Goal: Information Seeking & Learning: Learn about a topic

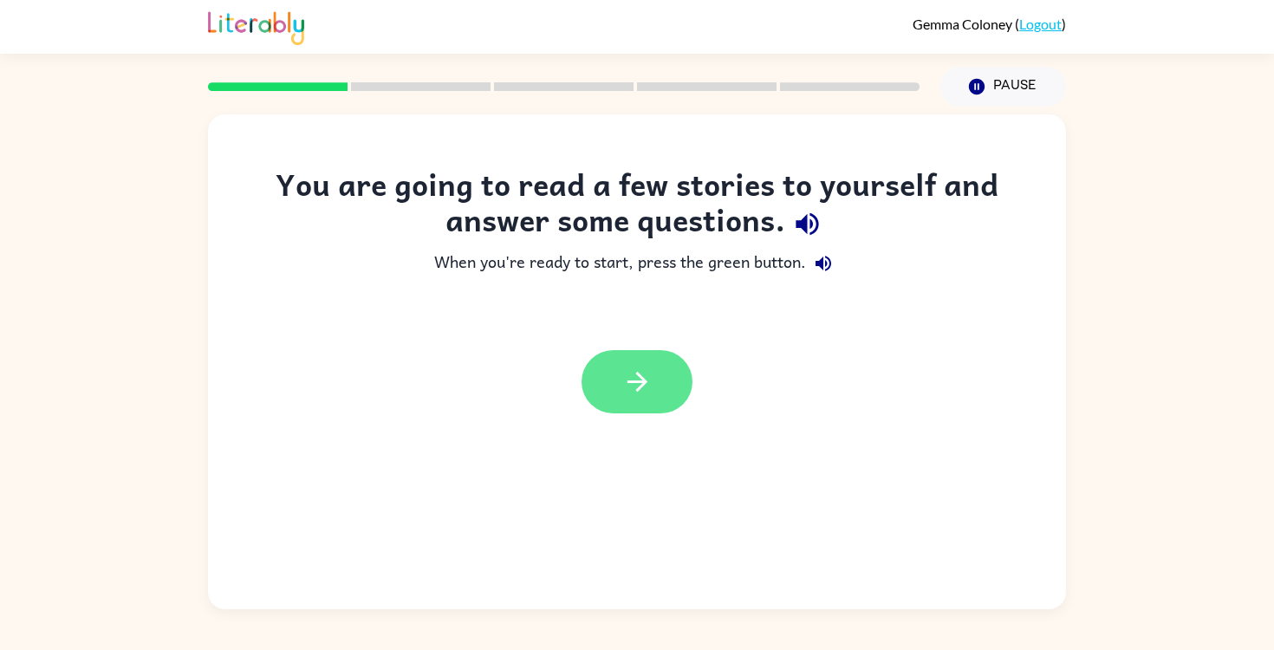
click at [633, 383] on icon "button" at bounding box center [637, 382] width 30 height 30
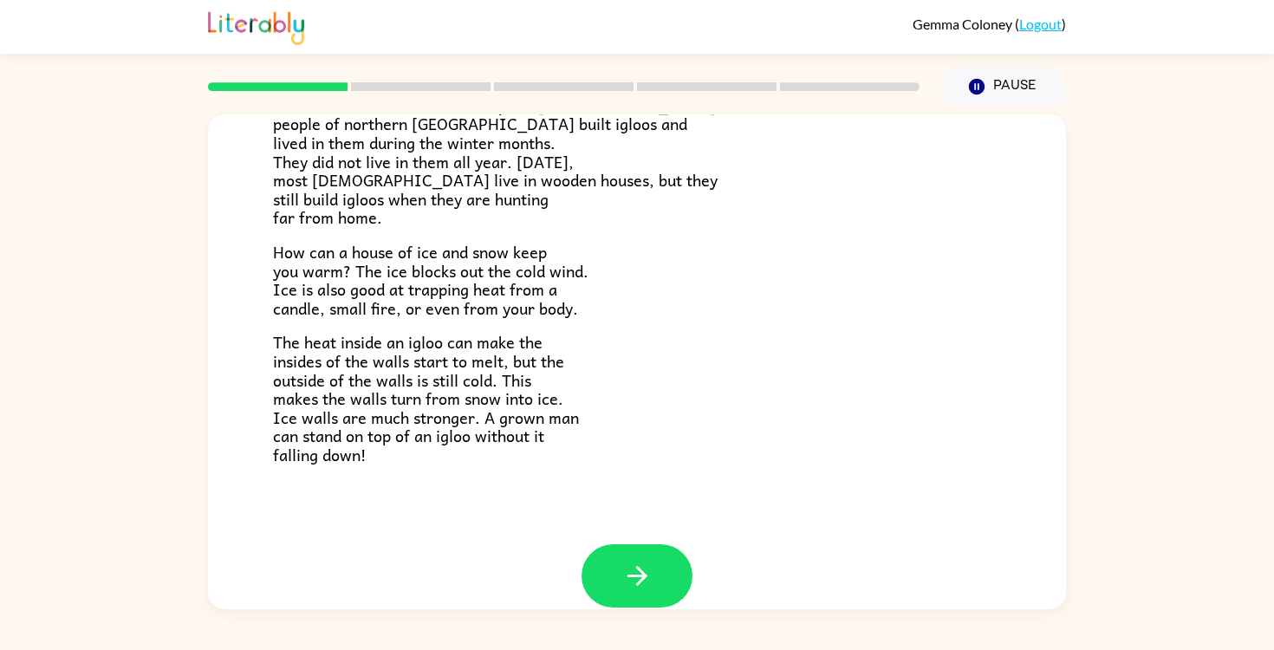
scroll to position [350, 0]
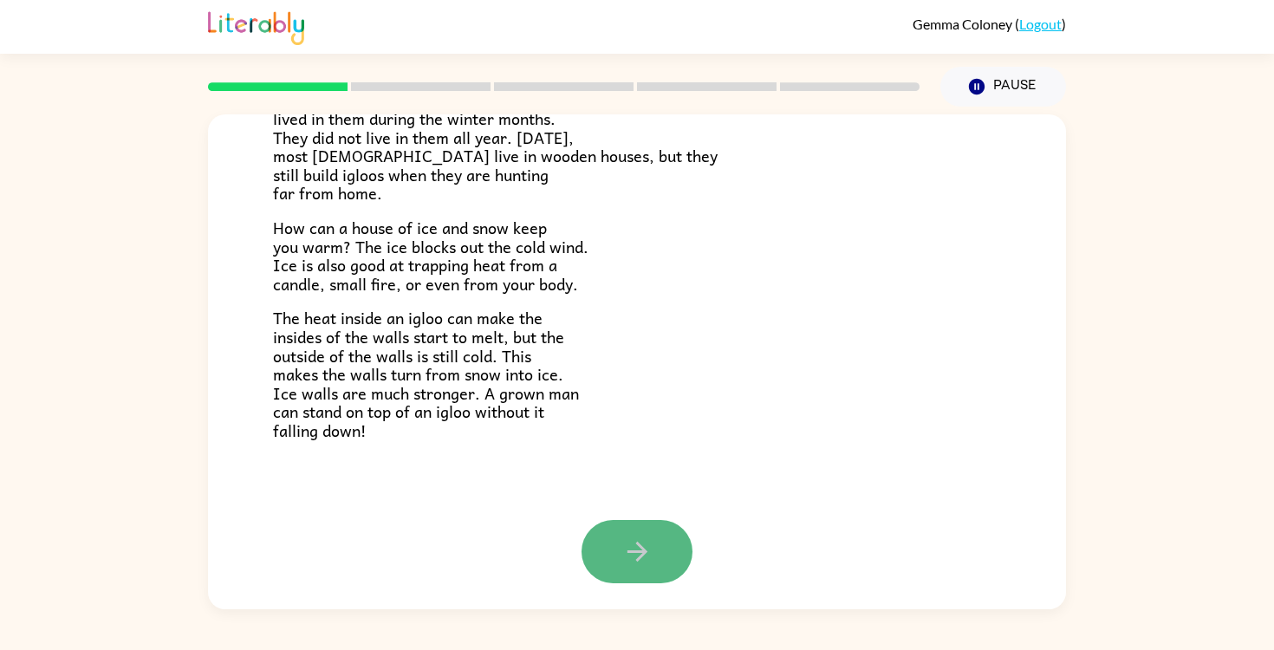
click at [627, 524] on button "button" at bounding box center [636, 551] width 111 height 63
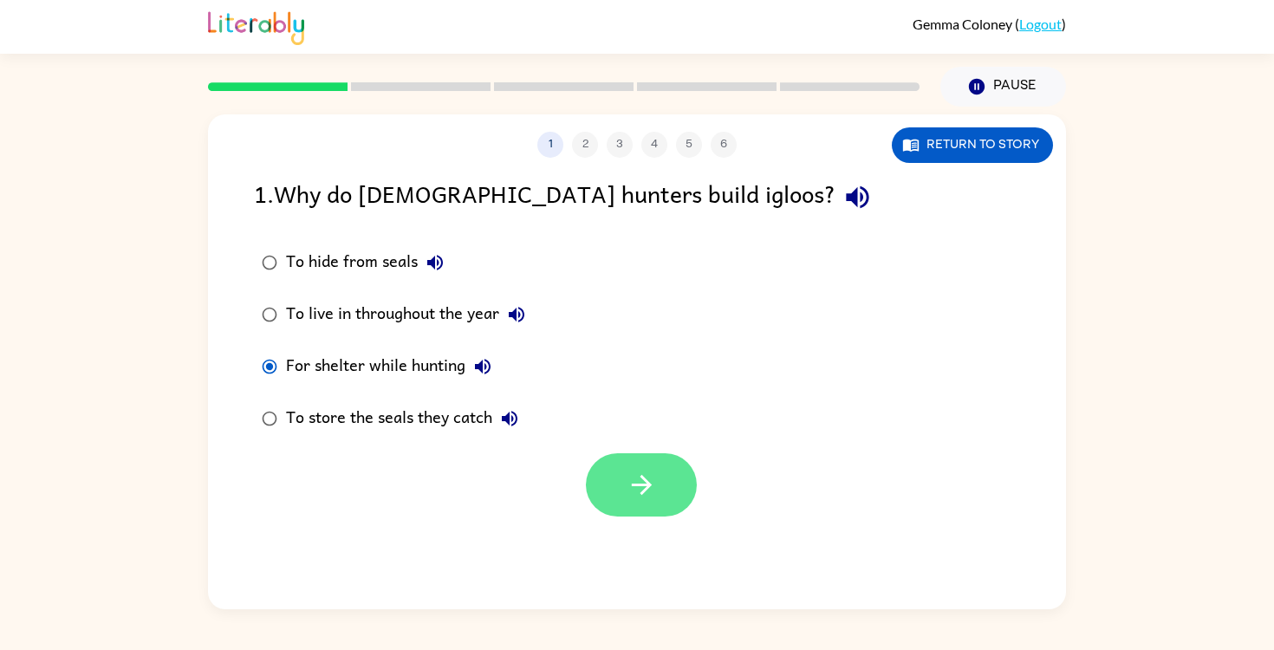
click at [642, 493] on icon "button" at bounding box center [642, 485] width 30 height 30
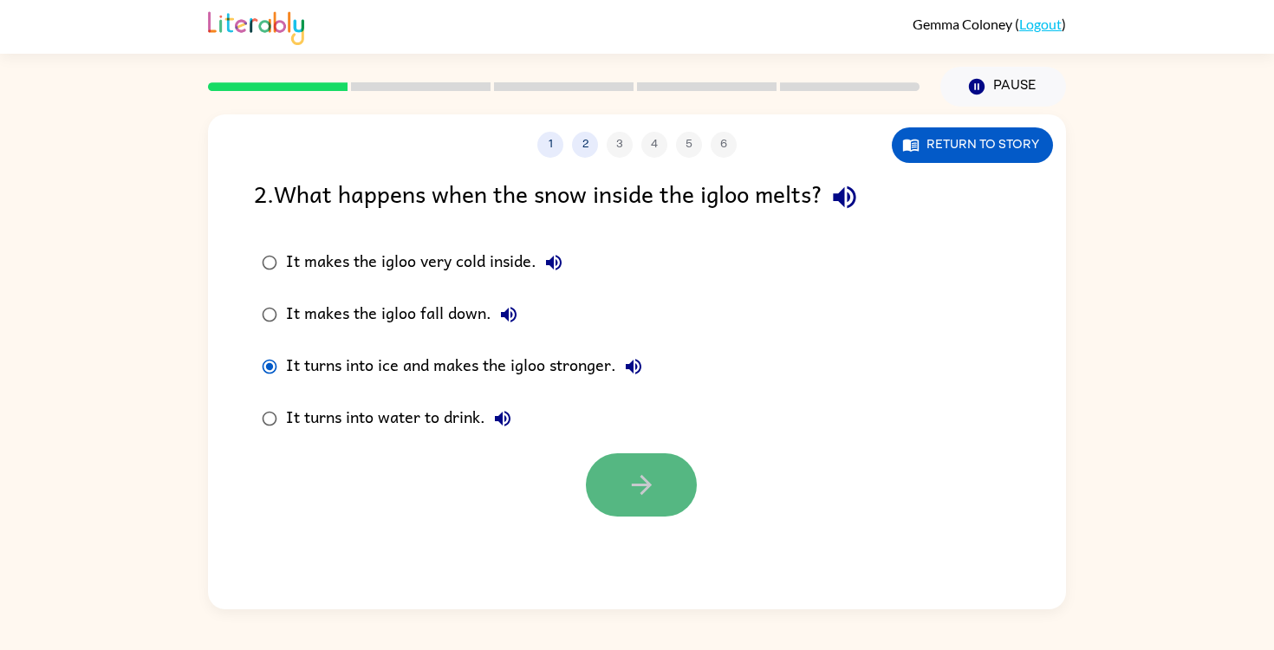
click at [622, 473] on button "button" at bounding box center [641, 484] width 111 height 63
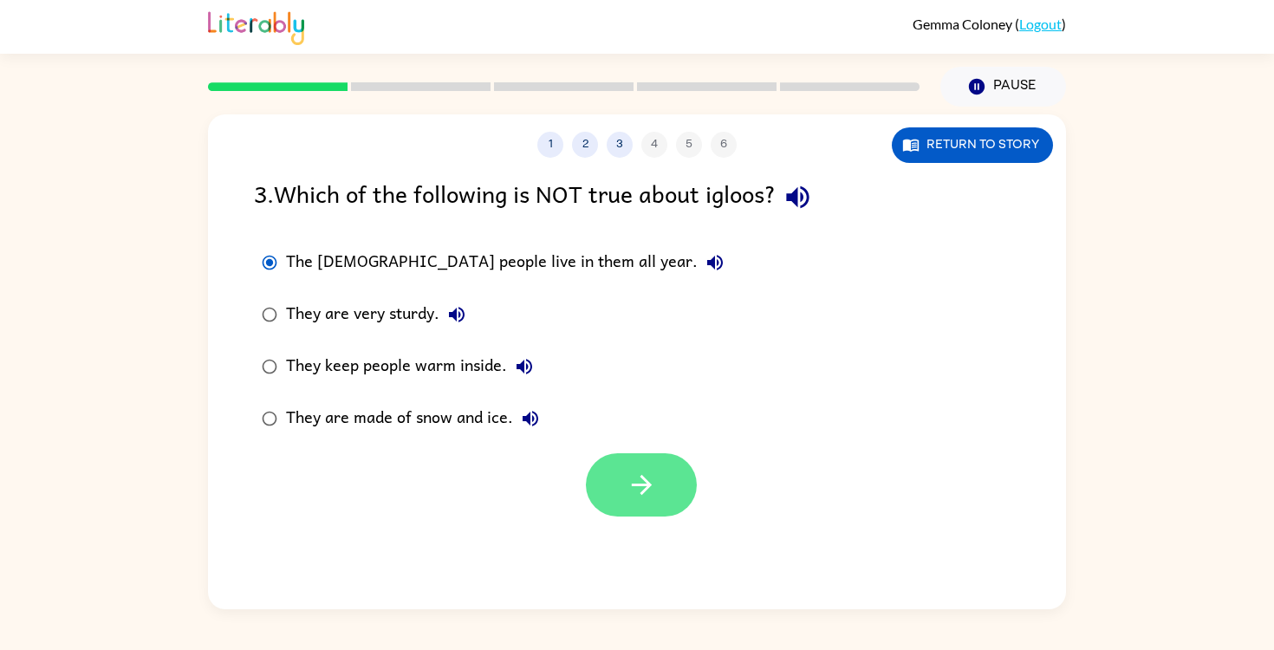
click at [647, 488] on icon "button" at bounding box center [641, 485] width 20 height 20
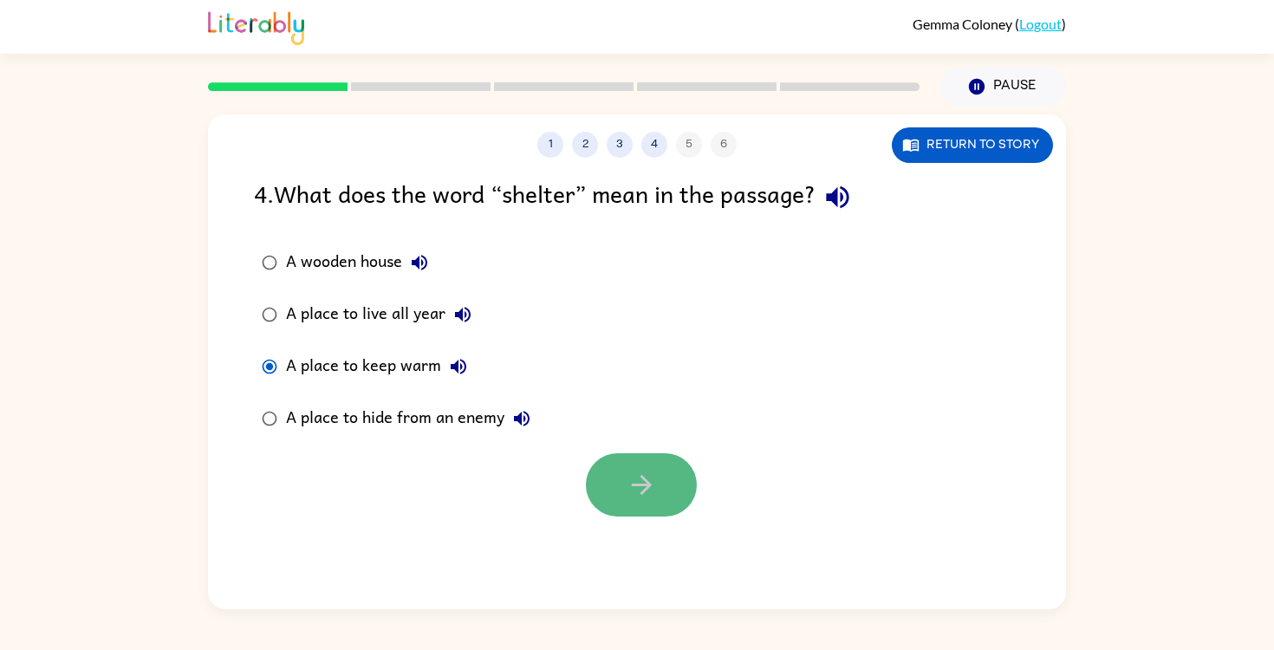
click at [624, 471] on button "button" at bounding box center [641, 484] width 111 height 63
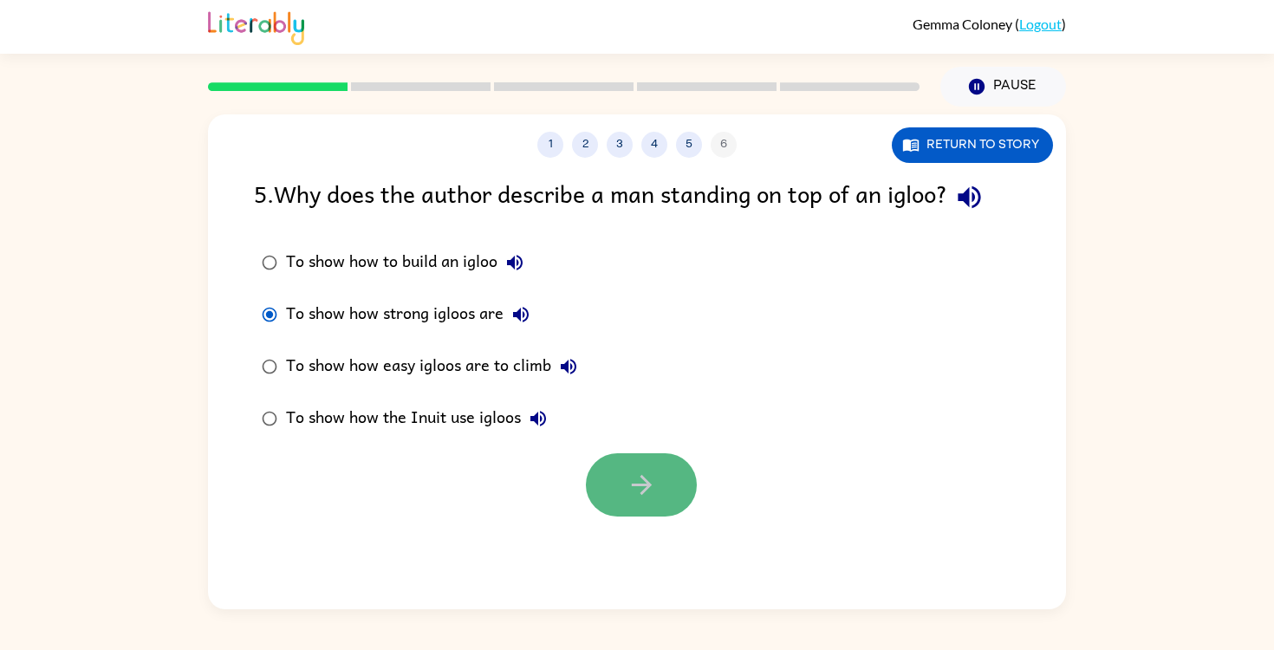
click at [662, 494] on button "button" at bounding box center [641, 484] width 111 height 63
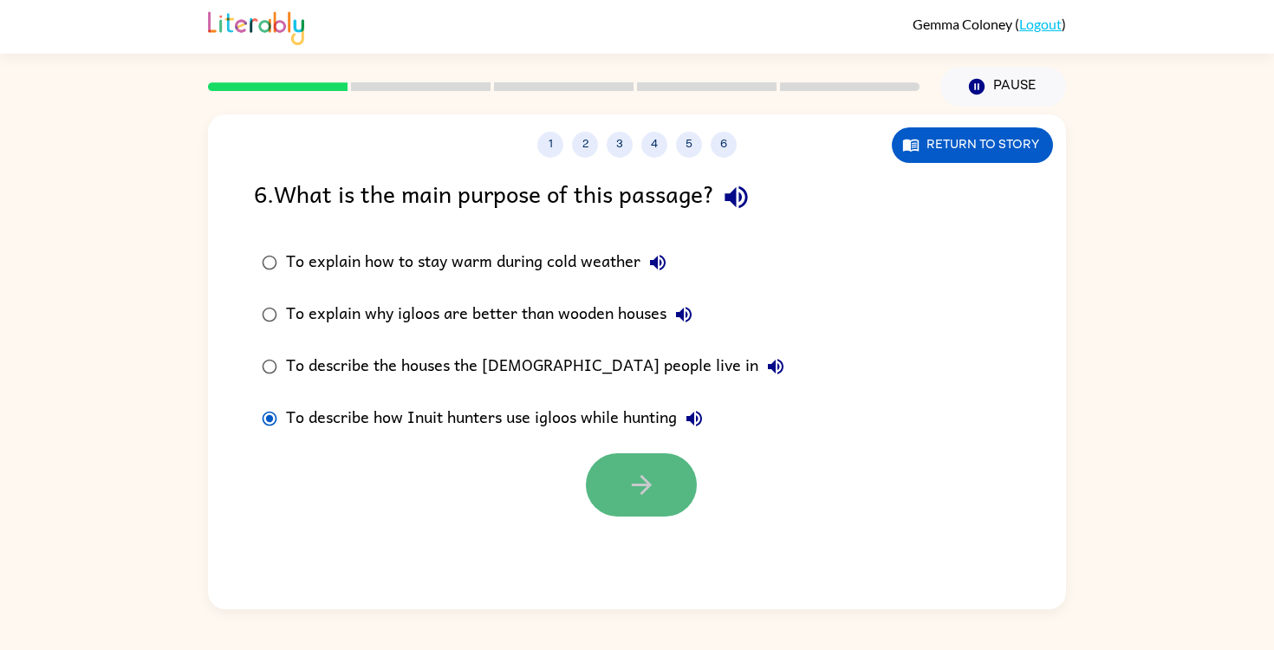
click at [633, 495] on icon "button" at bounding box center [642, 485] width 30 height 30
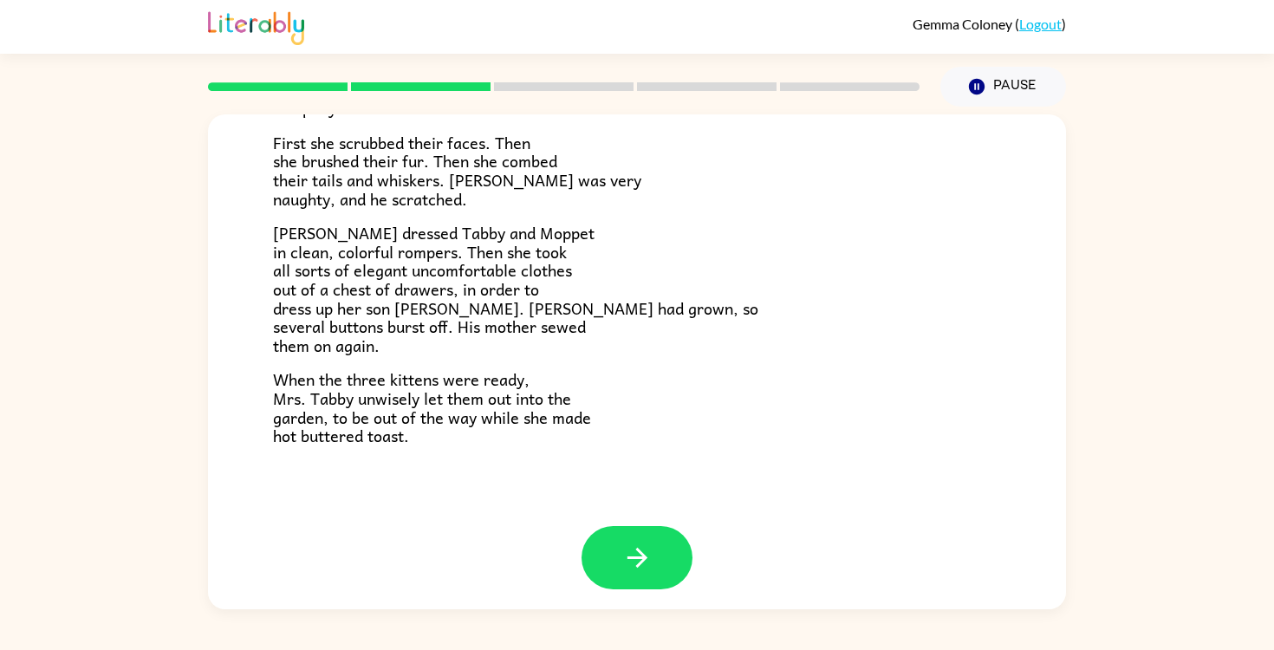
scroll to position [294, 0]
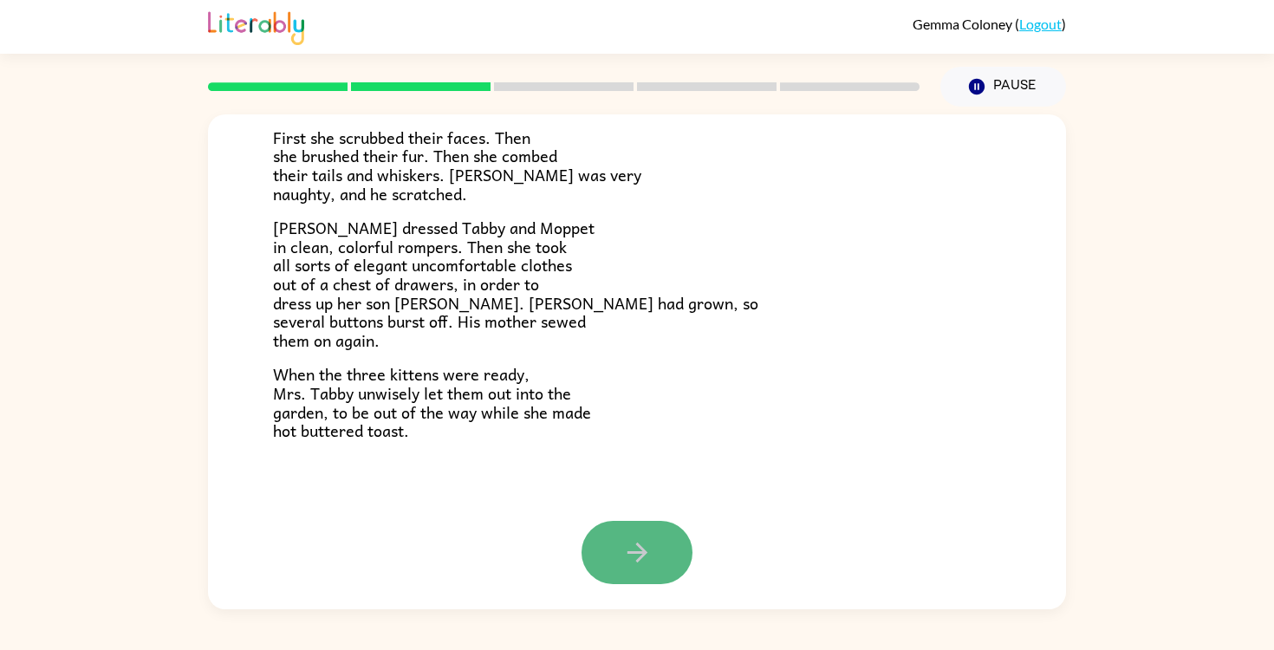
click at [657, 558] on button "button" at bounding box center [636, 552] width 111 height 63
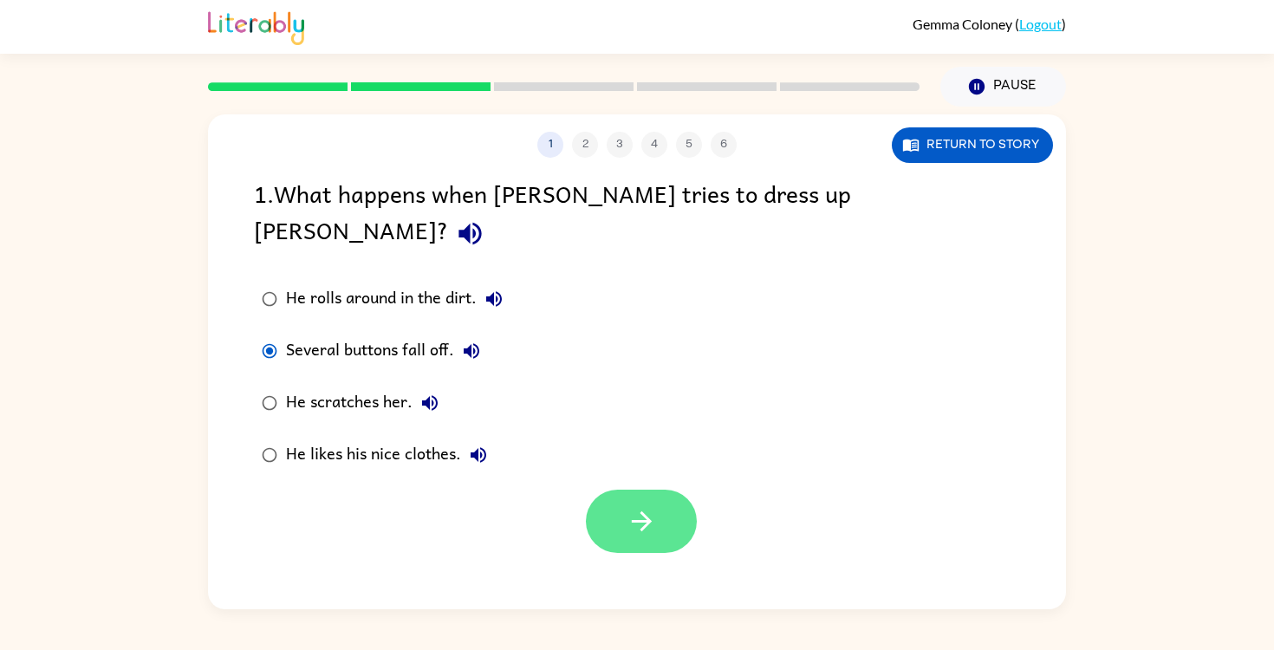
click at [653, 506] on icon "button" at bounding box center [642, 521] width 30 height 30
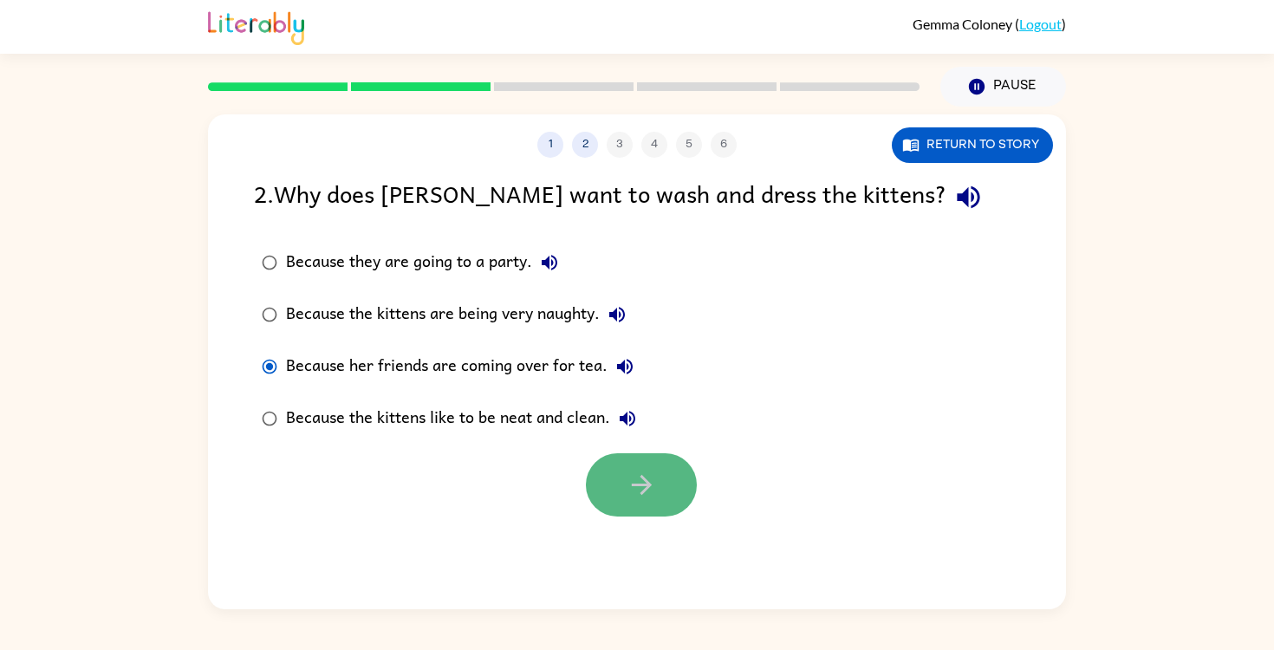
click at [614, 484] on button "button" at bounding box center [641, 484] width 111 height 63
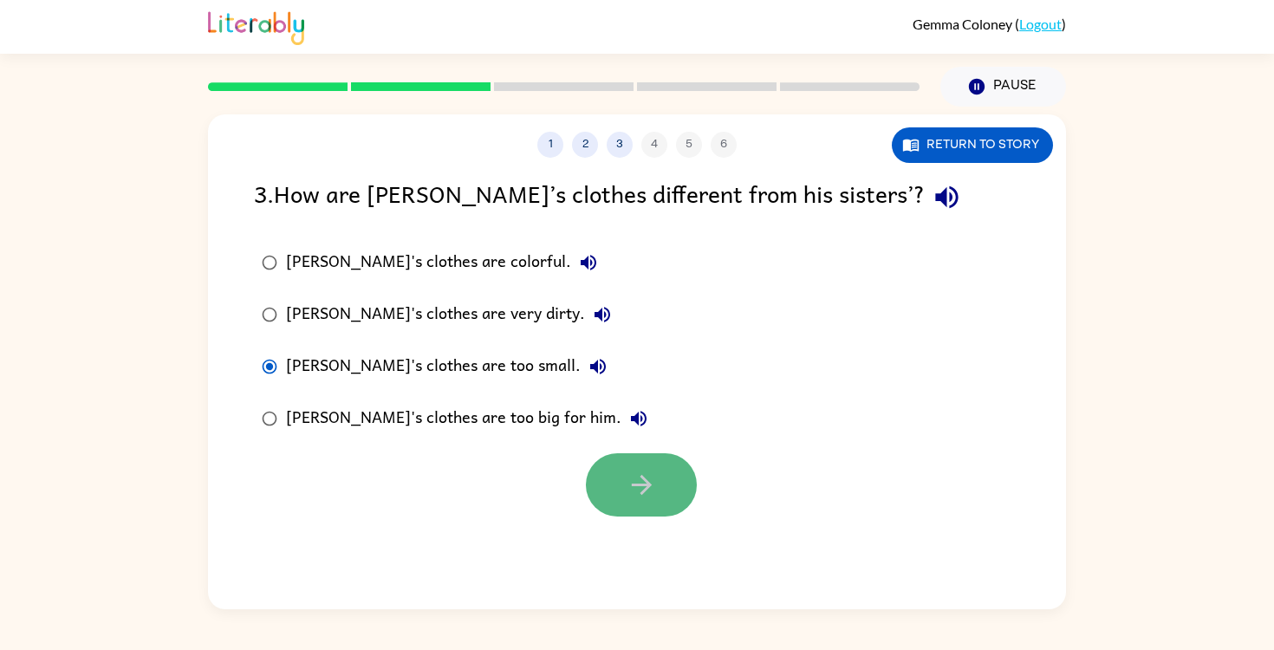
click at [640, 474] on icon "button" at bounding box center [642, 485] width 30 height 30
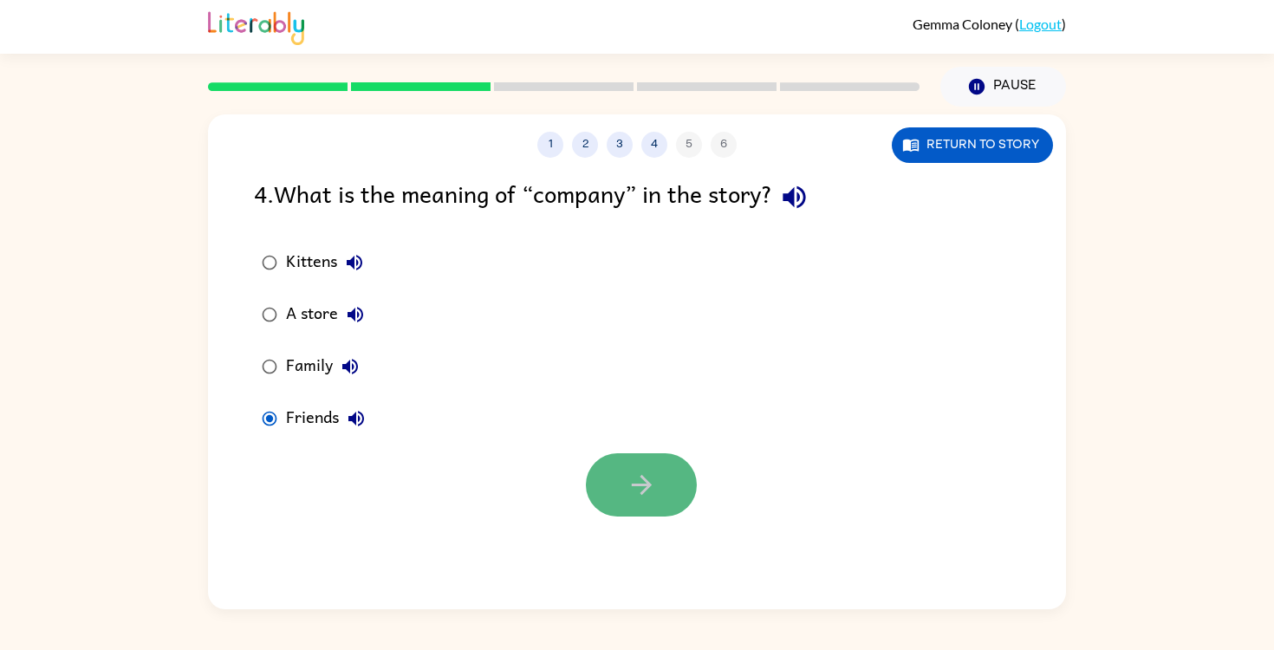
click at [633, 488] on icon "button" at bounding box center [642, 485] width 30 height 30
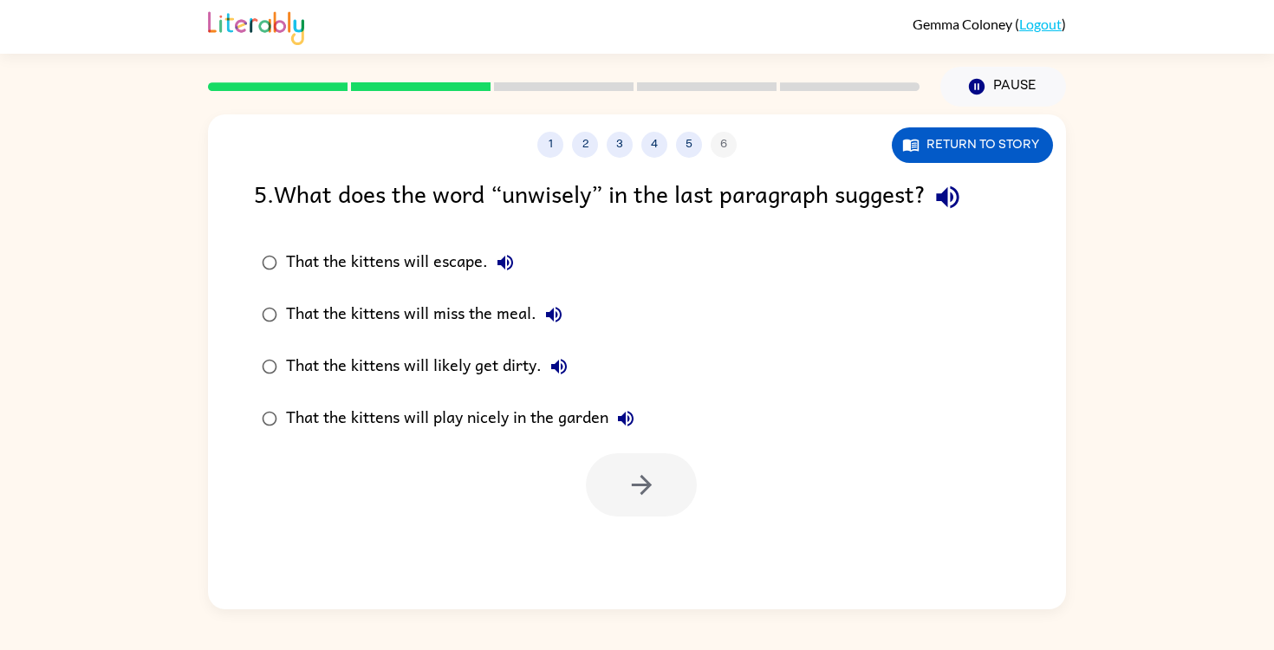
click at [287, 370] on div "That the kittens will likely get dirty." at bounding box center [431, 366] width 290 height 35
click at [665, 485] on button "button" at bounding box center [641, 484] width 111 height 63
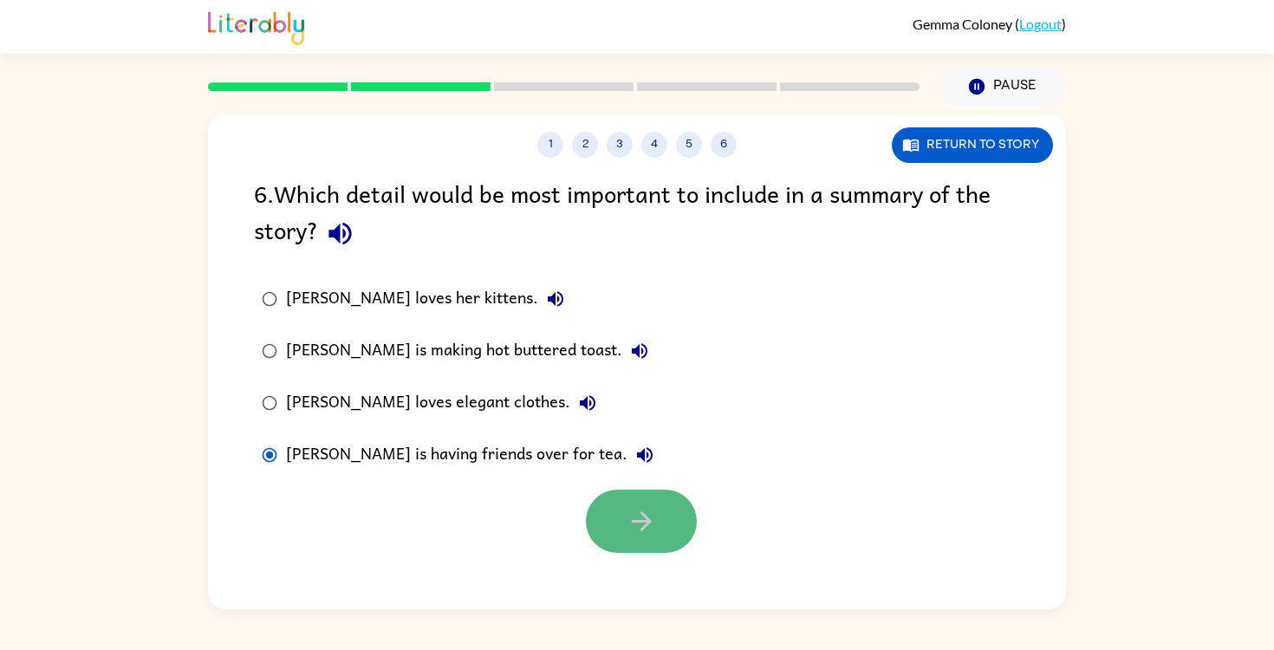
click at [671, 516] on button "button" at bounding box center [641, 521] width 111 height 63
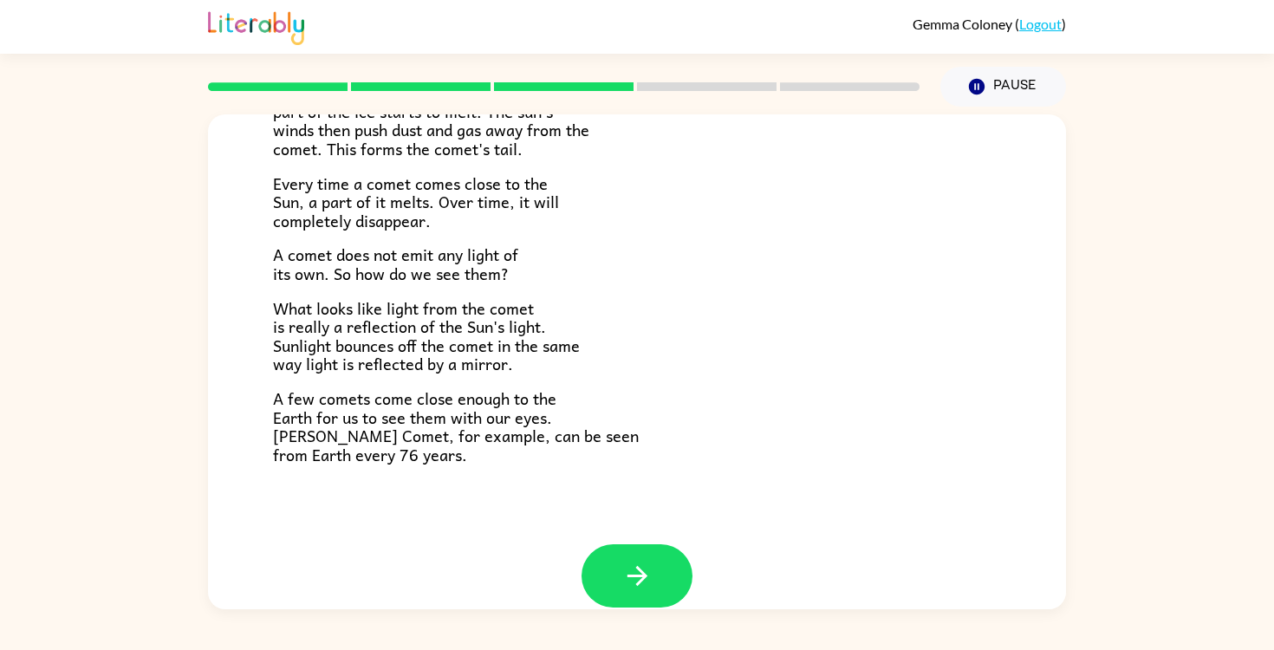
scroll to position [360, 0]
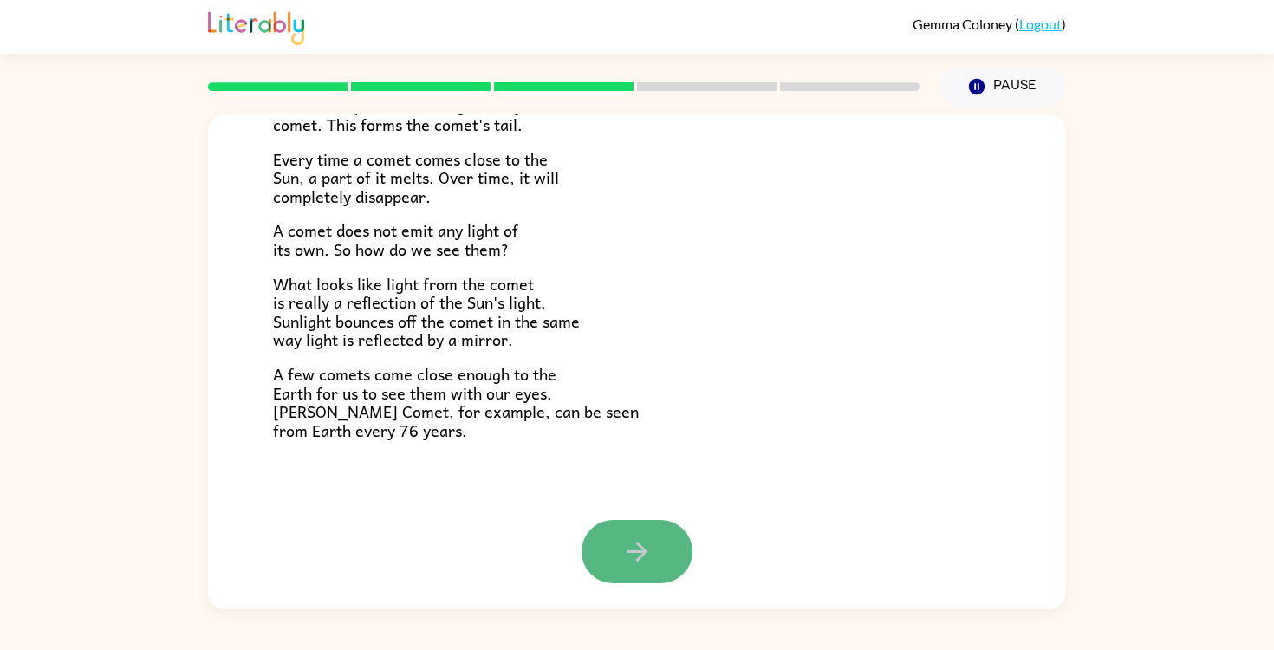
click at [622, 539] on icon "button" at bounding box center [637, 551] width 30 height 30
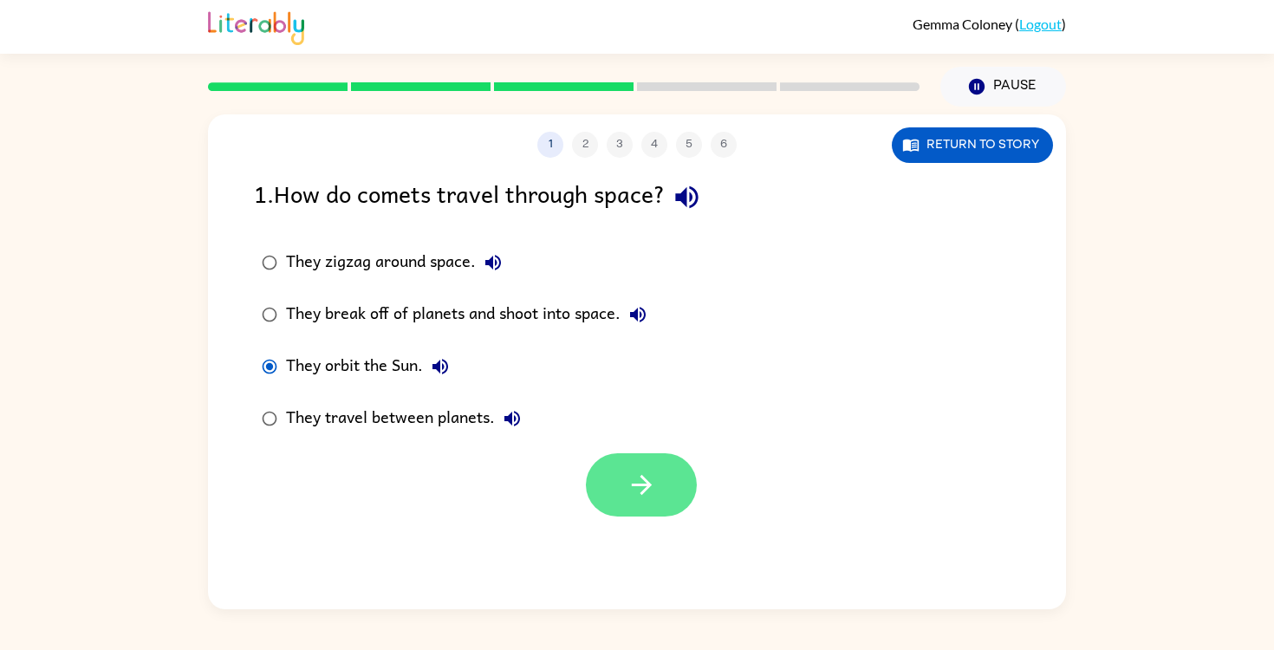
click at [692, 477] on button "button" at bounding box center [641, 484] width 111 height 63
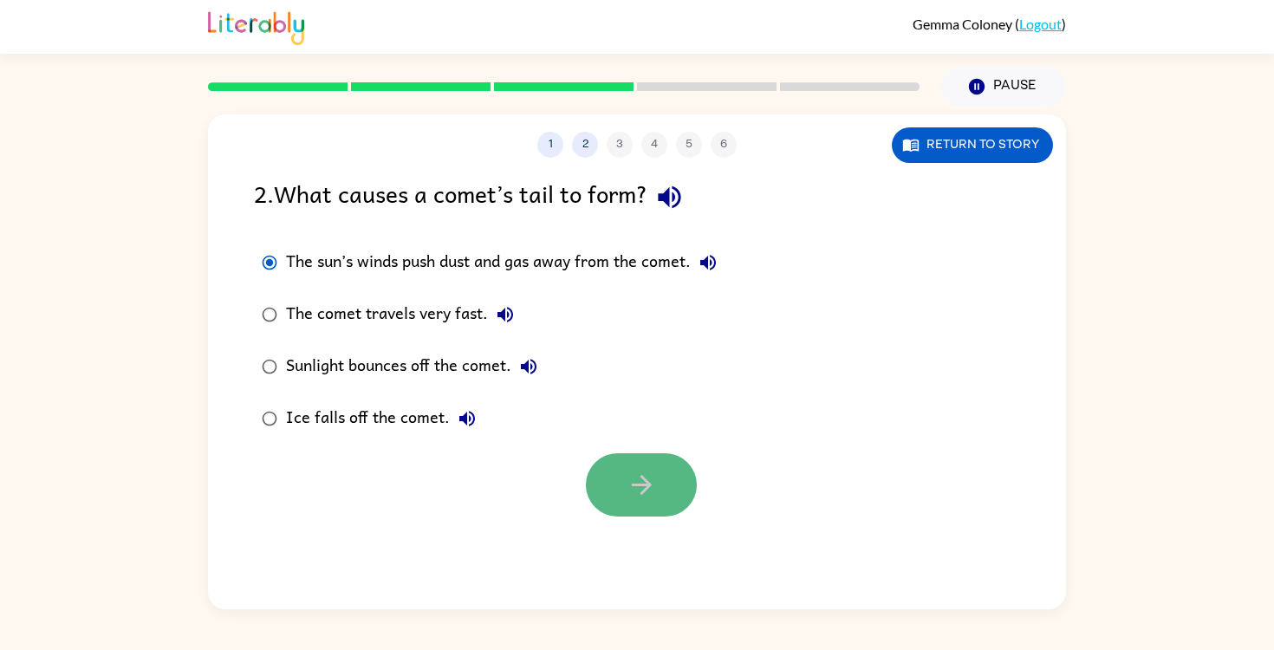
click at [672, 504] on button "button" at bounding box center [641, 484] width 111 height 63
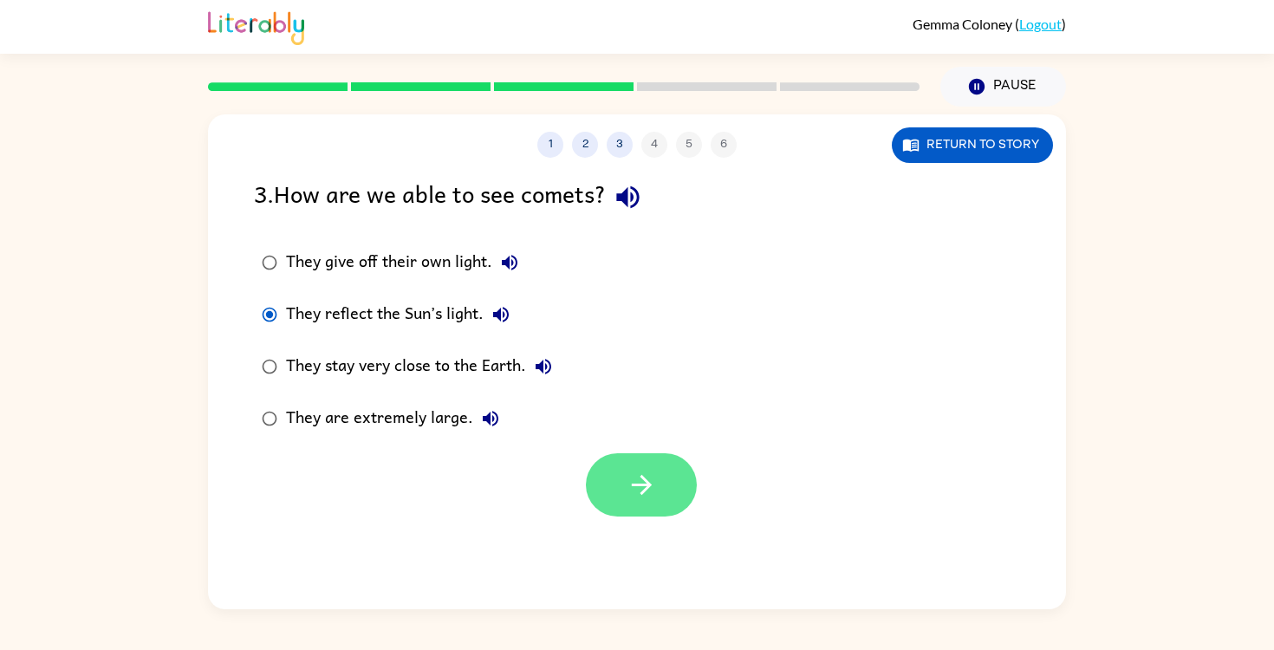
click at [625, 484] on button "button" at bounding box center [641, 484] width 111 height 63
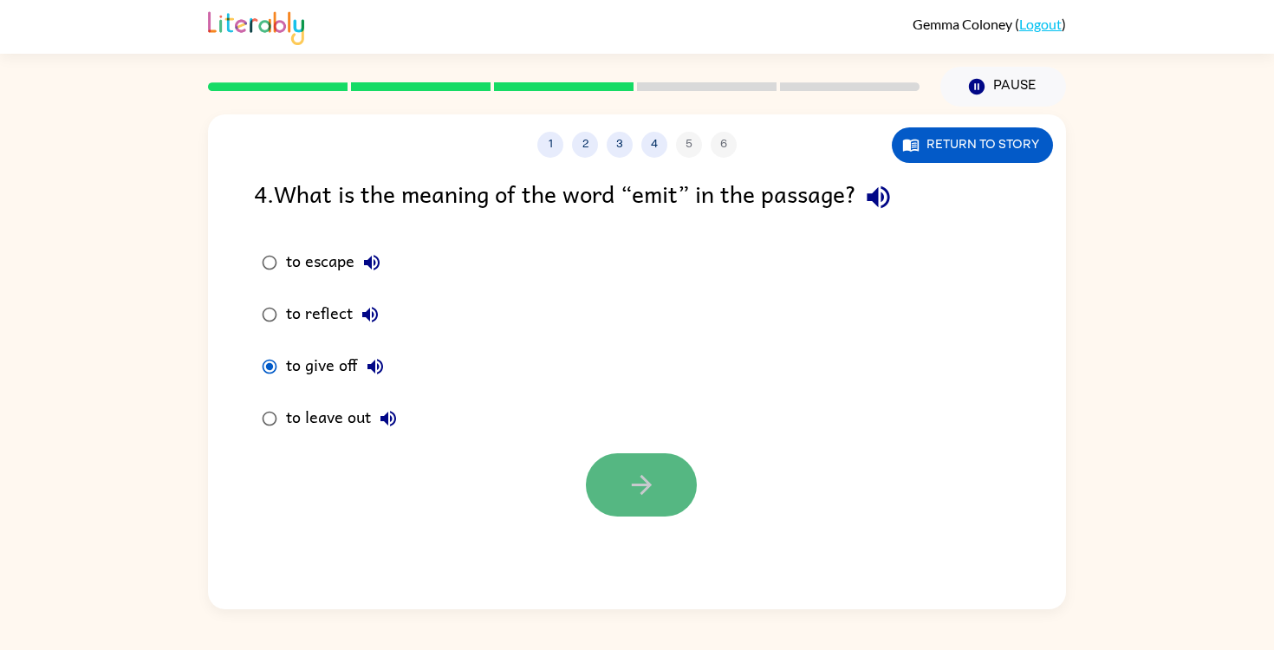
click at [606, 499] on button "button" at bounding box center [641, 484] width 111 height 63
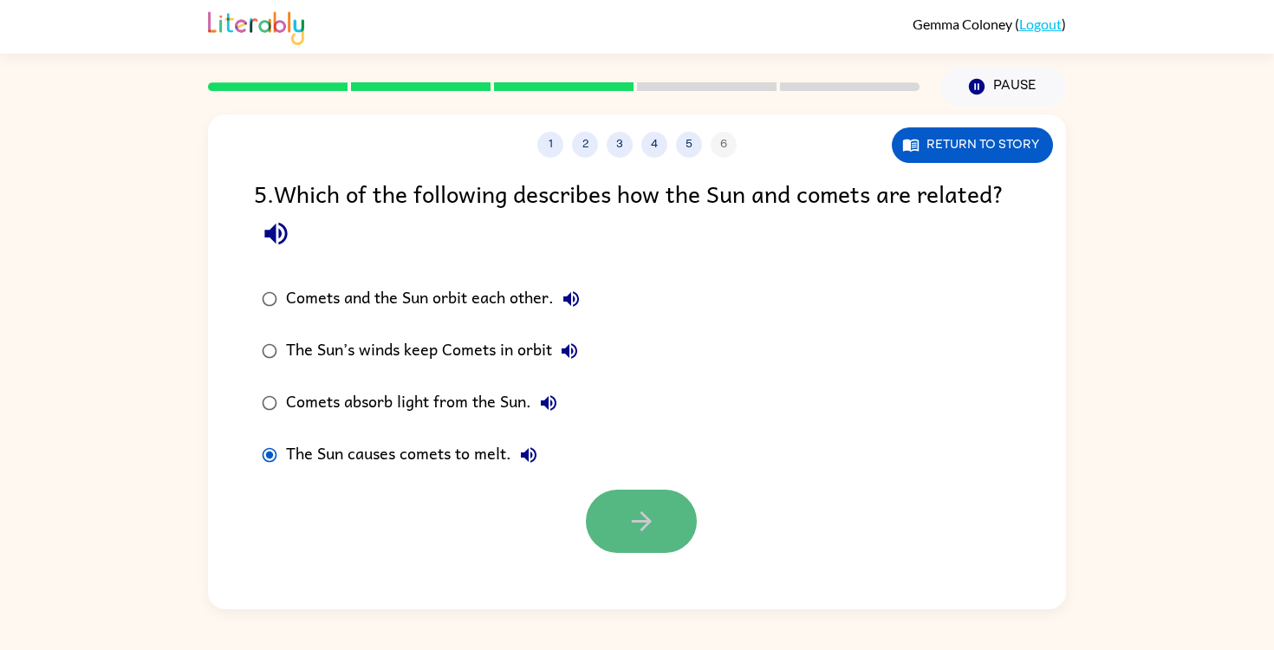
click at [632, 503] on button "button" at bounding box center [641, 521] width 111 height 63
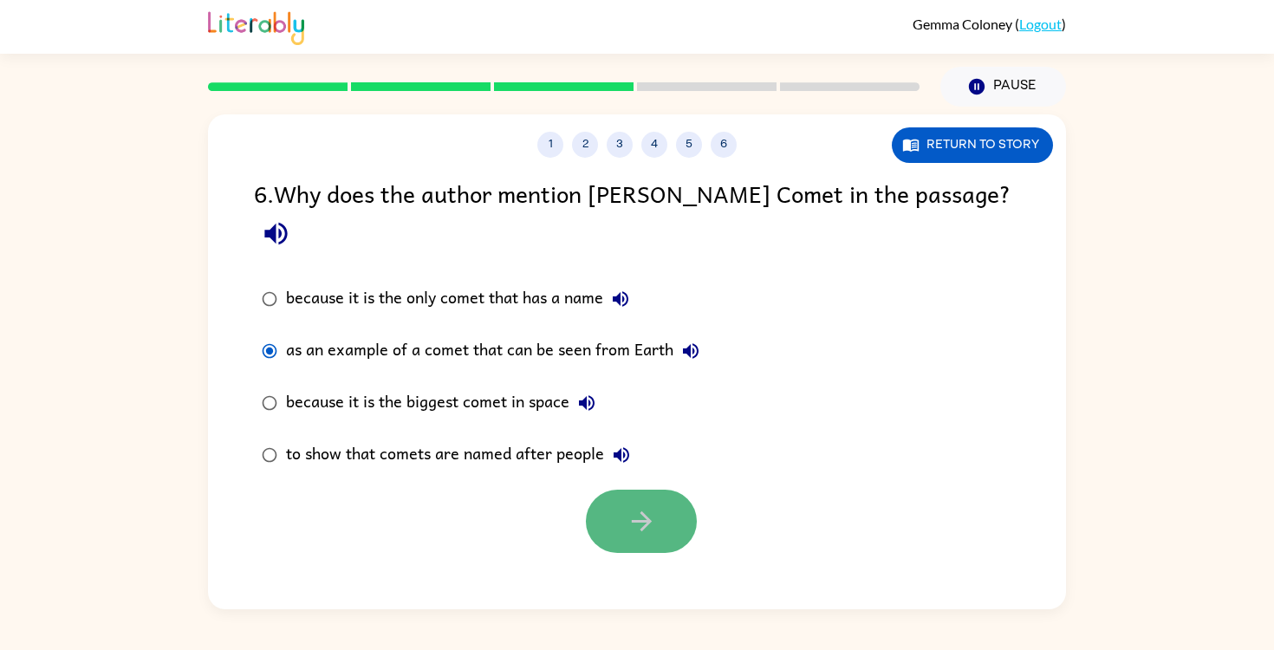
click at [676, 493] on button "button" at bounding box center [641, 521] width 111 height 63
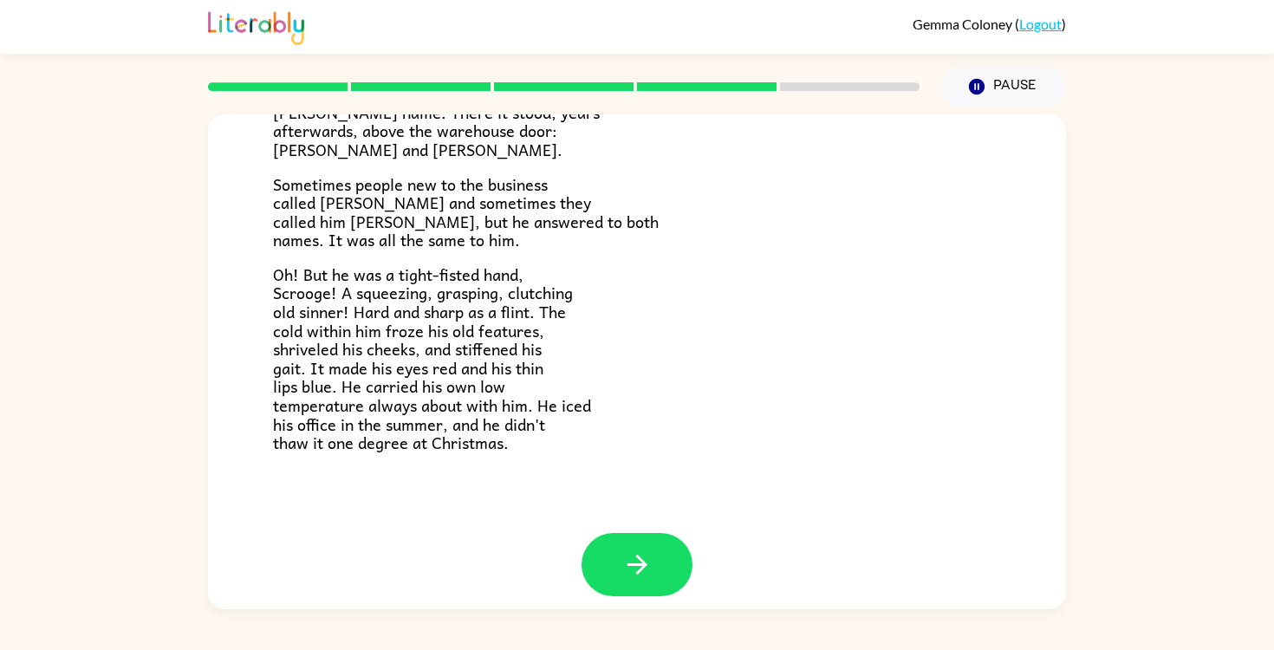
scroll to position [528, 0]
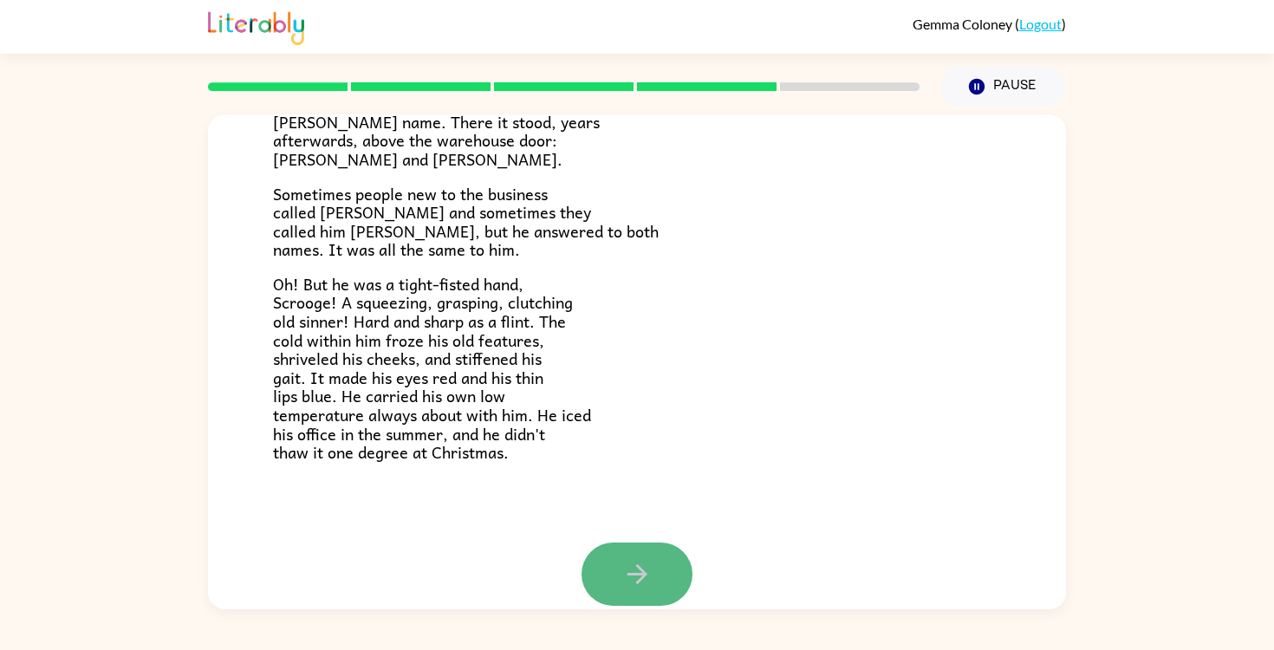
click at [626, 573] on icon "button" at bounding box center [637, 574] width 30 height 30
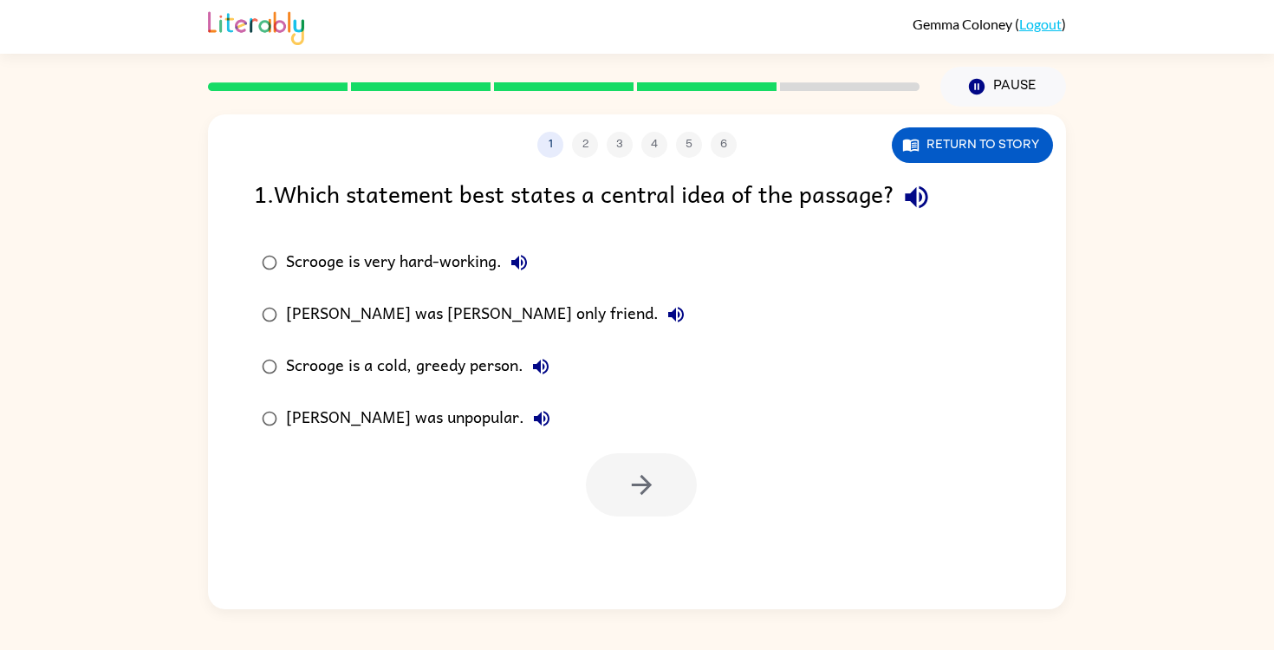
scroll to position [0, 0]
click at [666, 488] on button "button" at bounding box center [641, 484] width 111 height 63
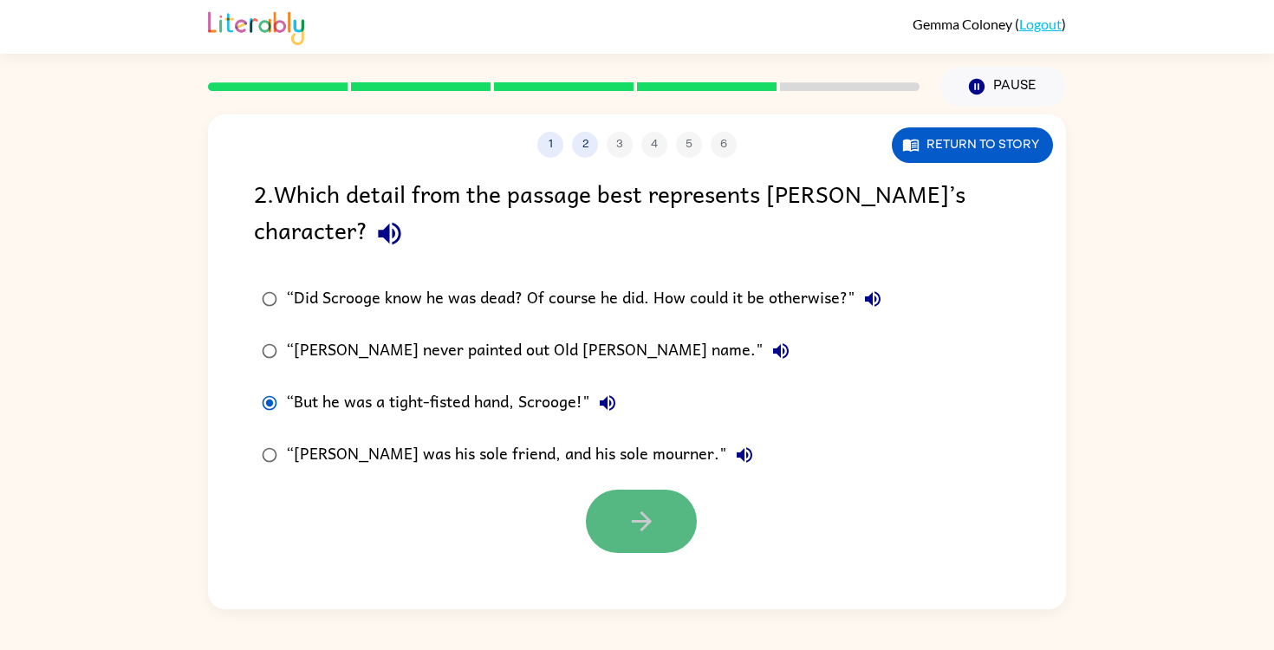
click at [612, 500] on button "button" at bounding box center [641, 521] width 111 height 63
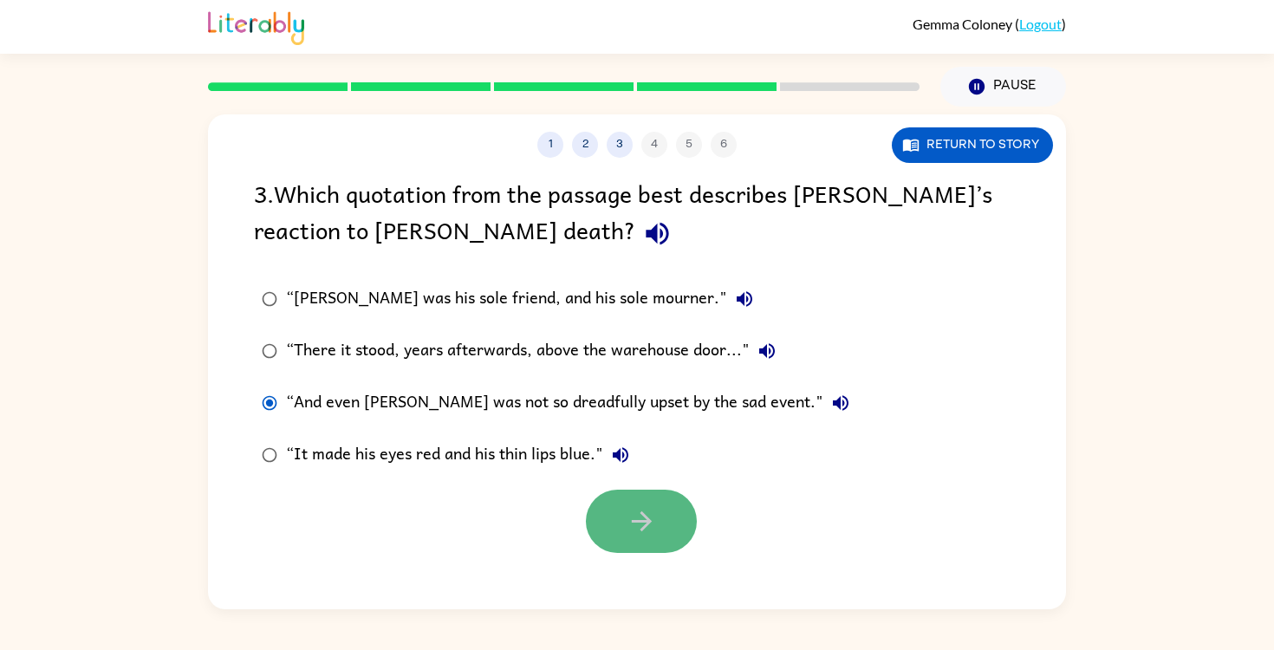
click at [624, 502] on button "button" at bounding box center [641, 521] width 111 height 63
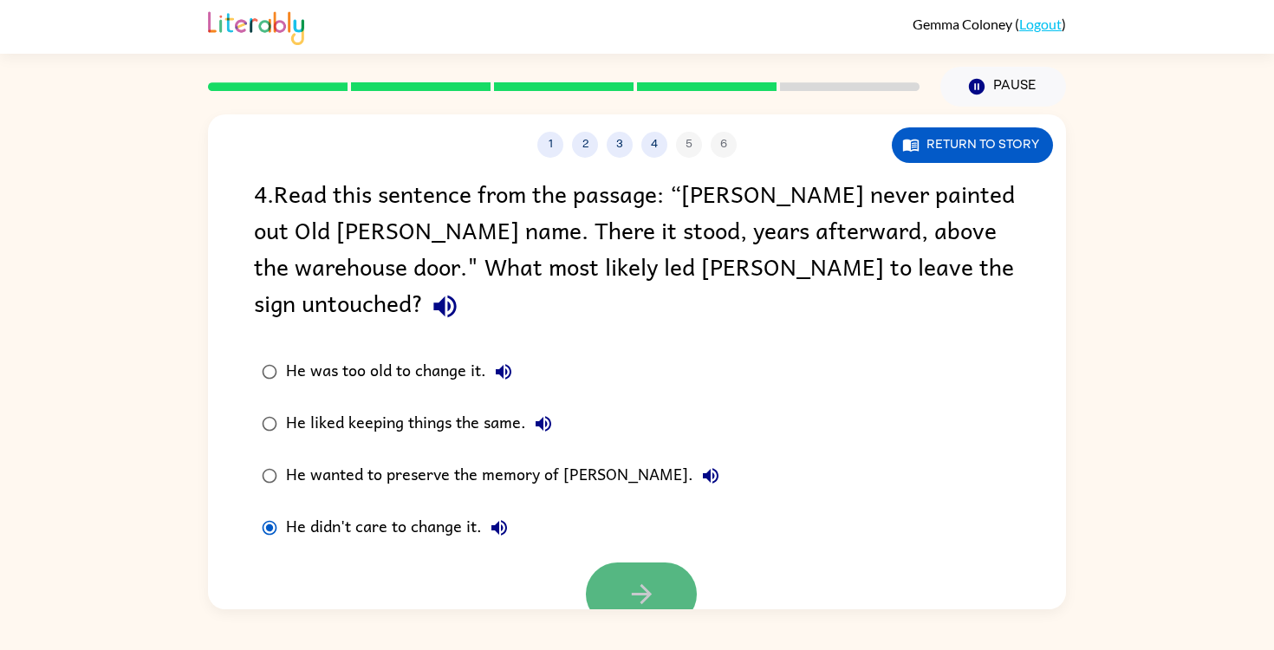
click at [628, 562] on button "button" at bounding box center [641, 593] width 111 height 63
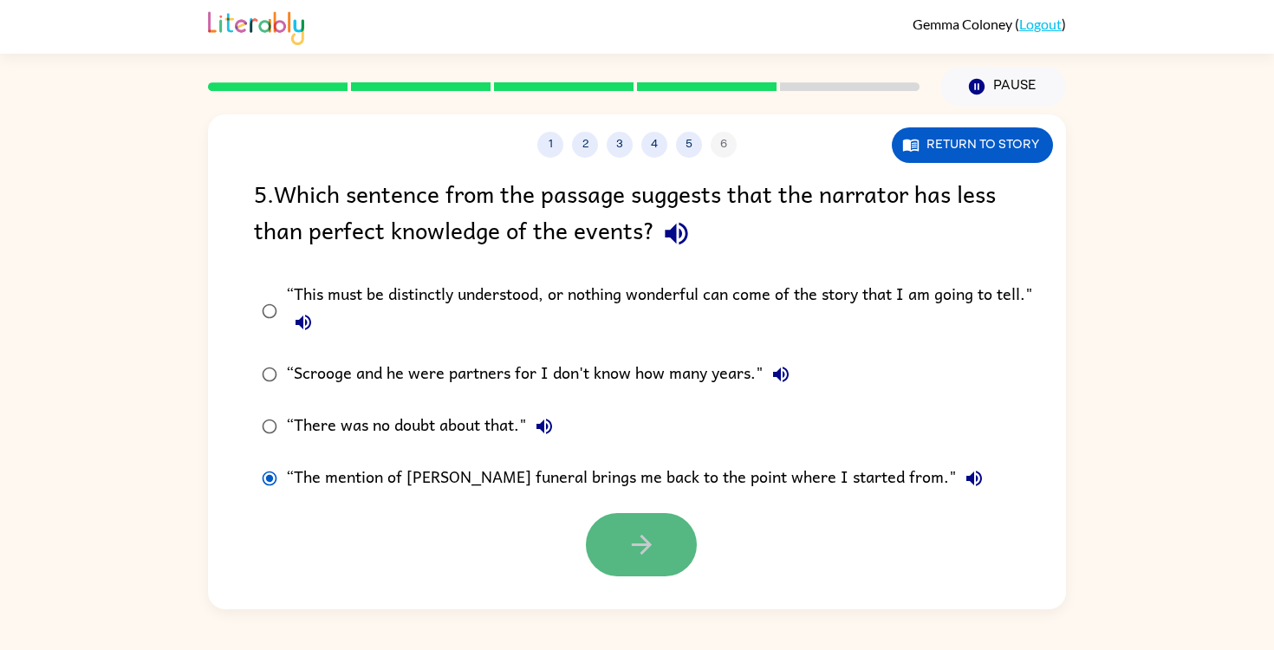
click at [671, 545] on button "button" at bounding box center [641, 544] width 111 height 63
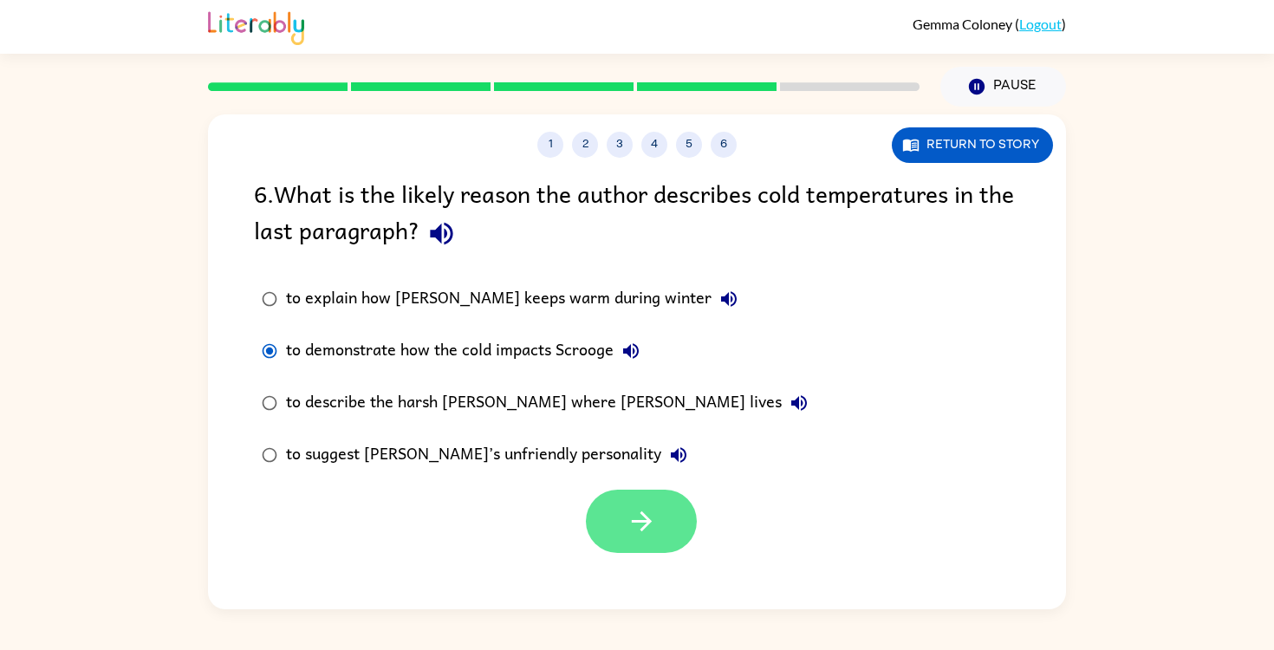
click at [631, 505] on button "button" at bounding box center [641, 521] width 111 height 63
